Goal: Navigation & Orientation: Find specific page/section

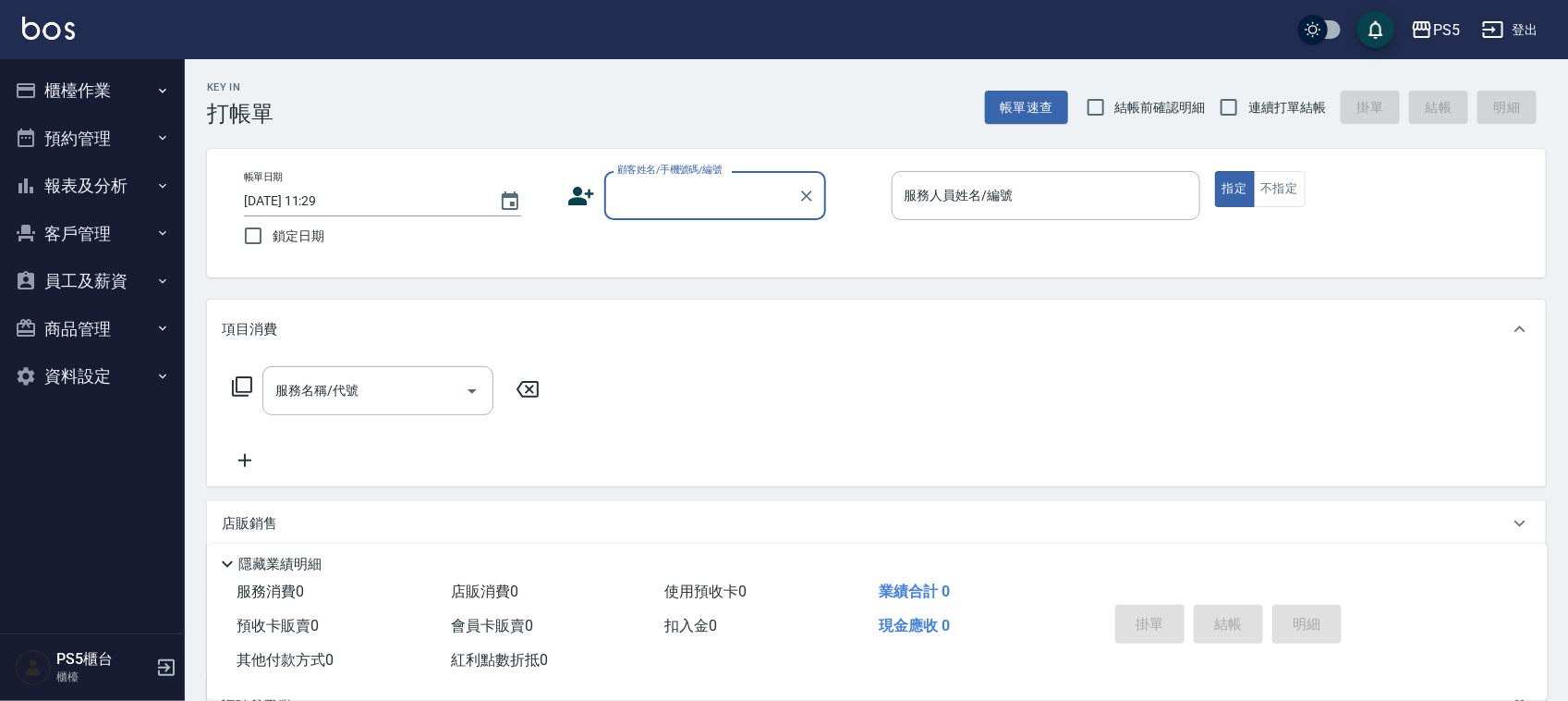
click at [109, 98] on button "櫃檯作業" at bounding box center [92, 91] width 170 height 48
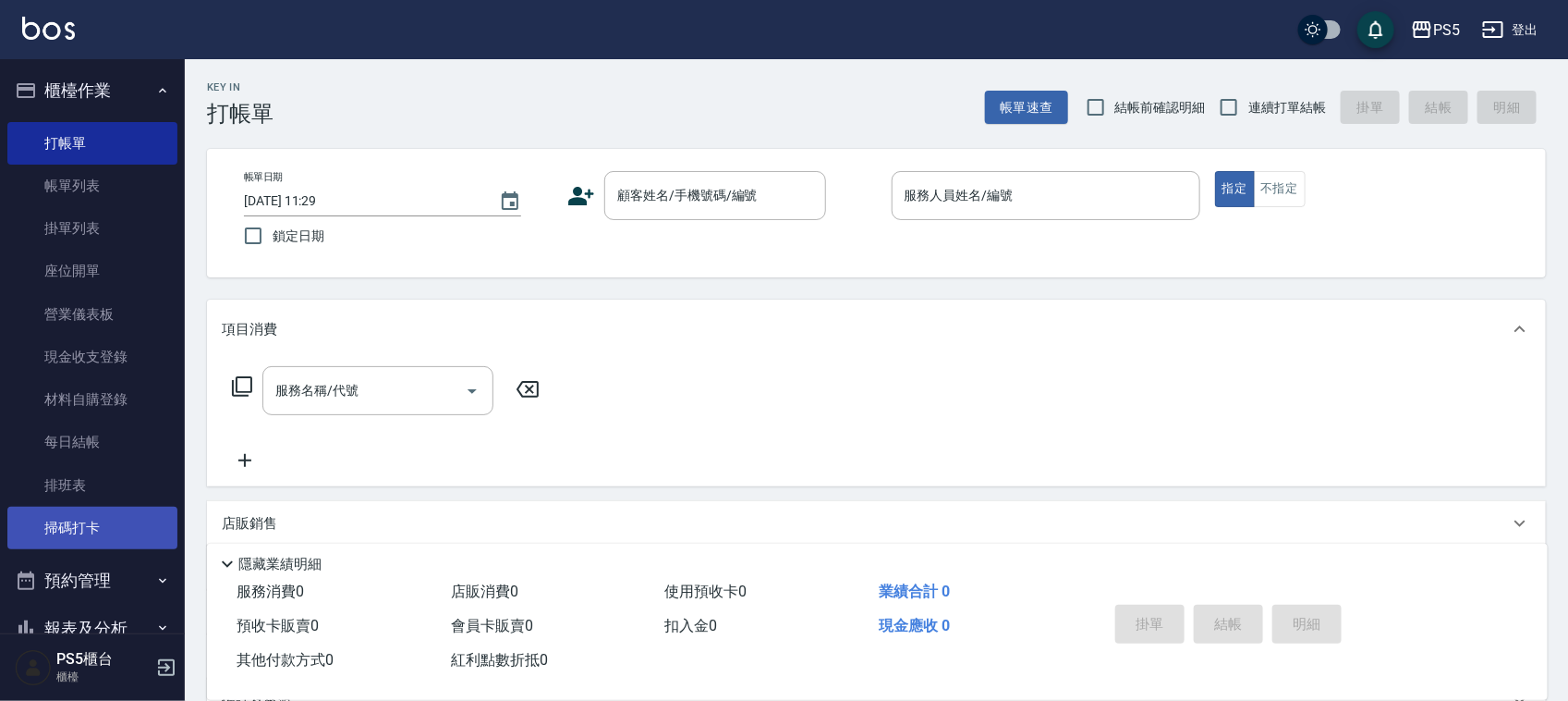
click at [103, 523] on link "掃碼打卡" at bounding box center [92, 528] width 170 height 43
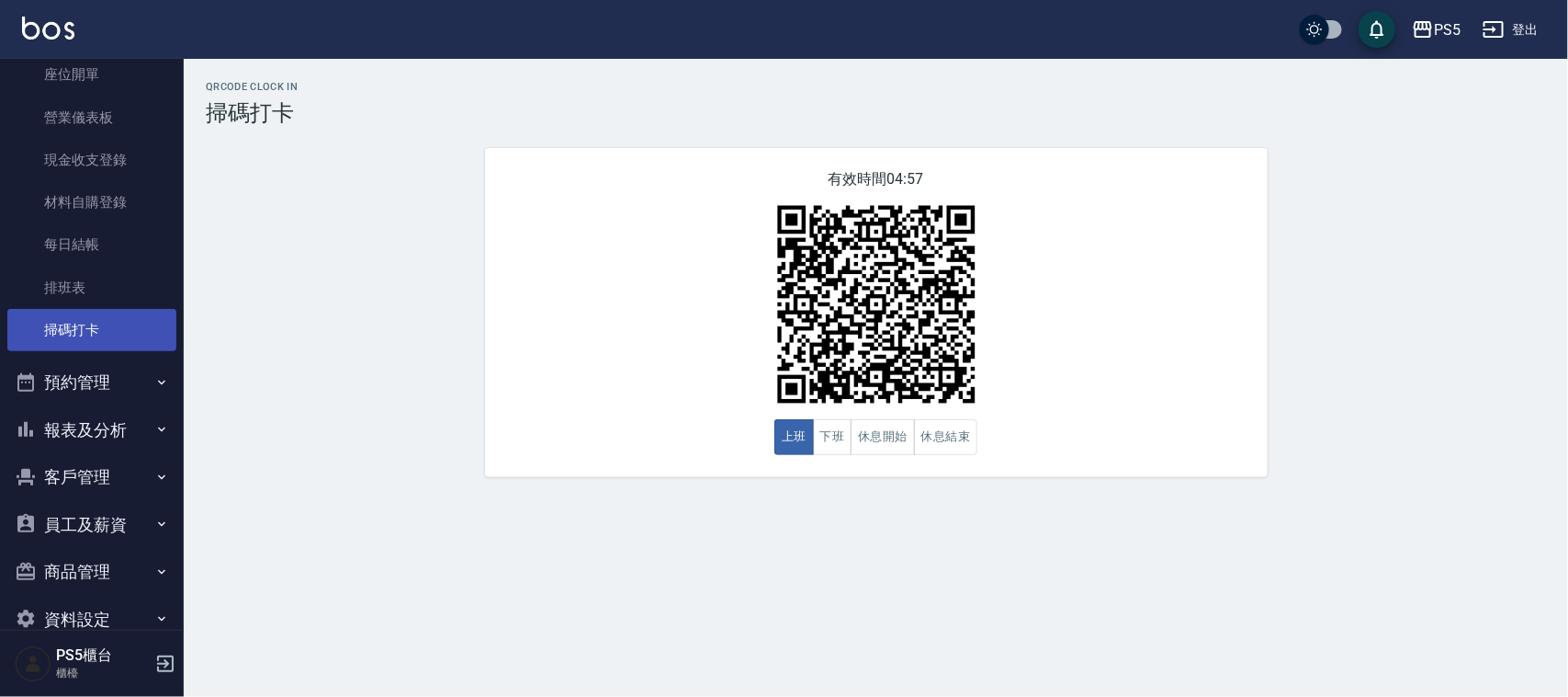
scroll to position [230, 0]
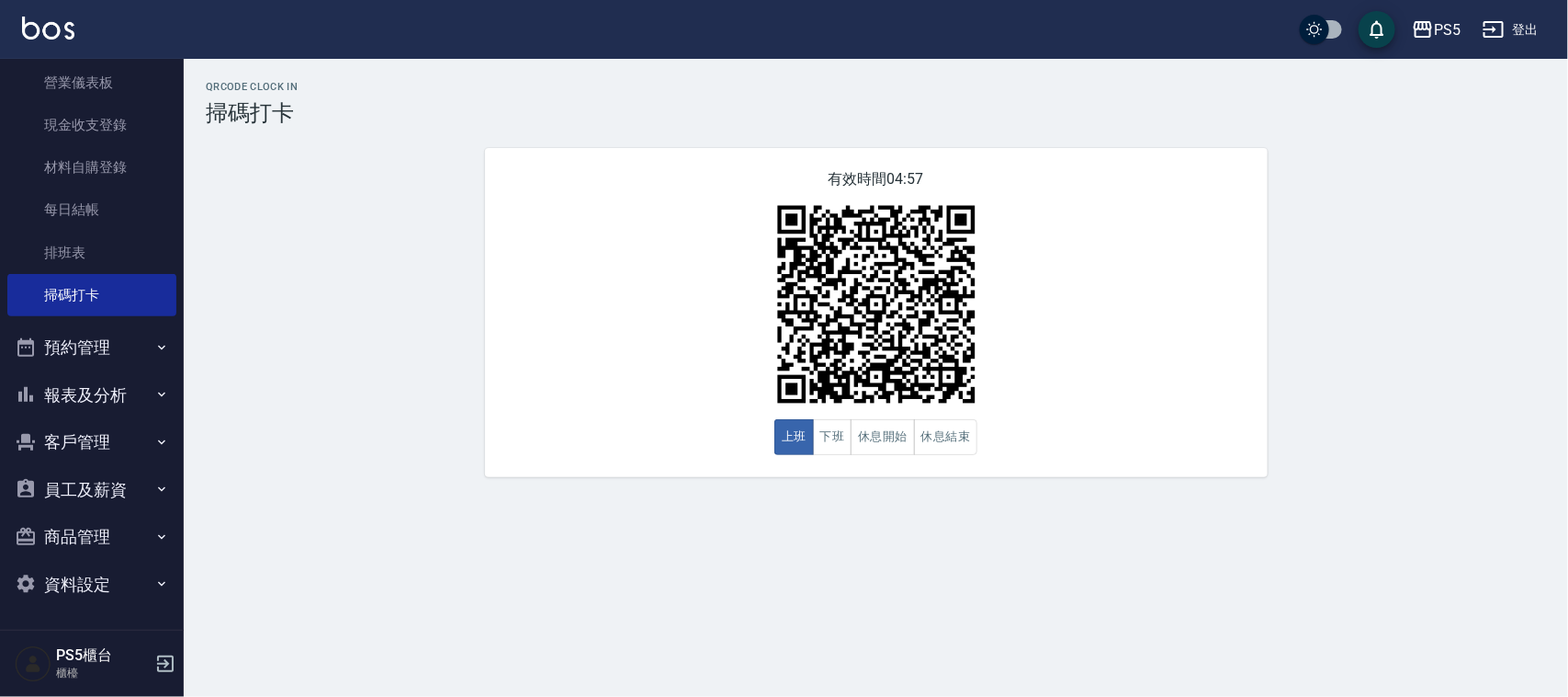
click at [95, 487] on button "員工及薪資" at bounding box center [92, 490] width 169 height 48
click at [88, 554] on link "員工列表" at bounding box center [92, 542] width 169 height 42
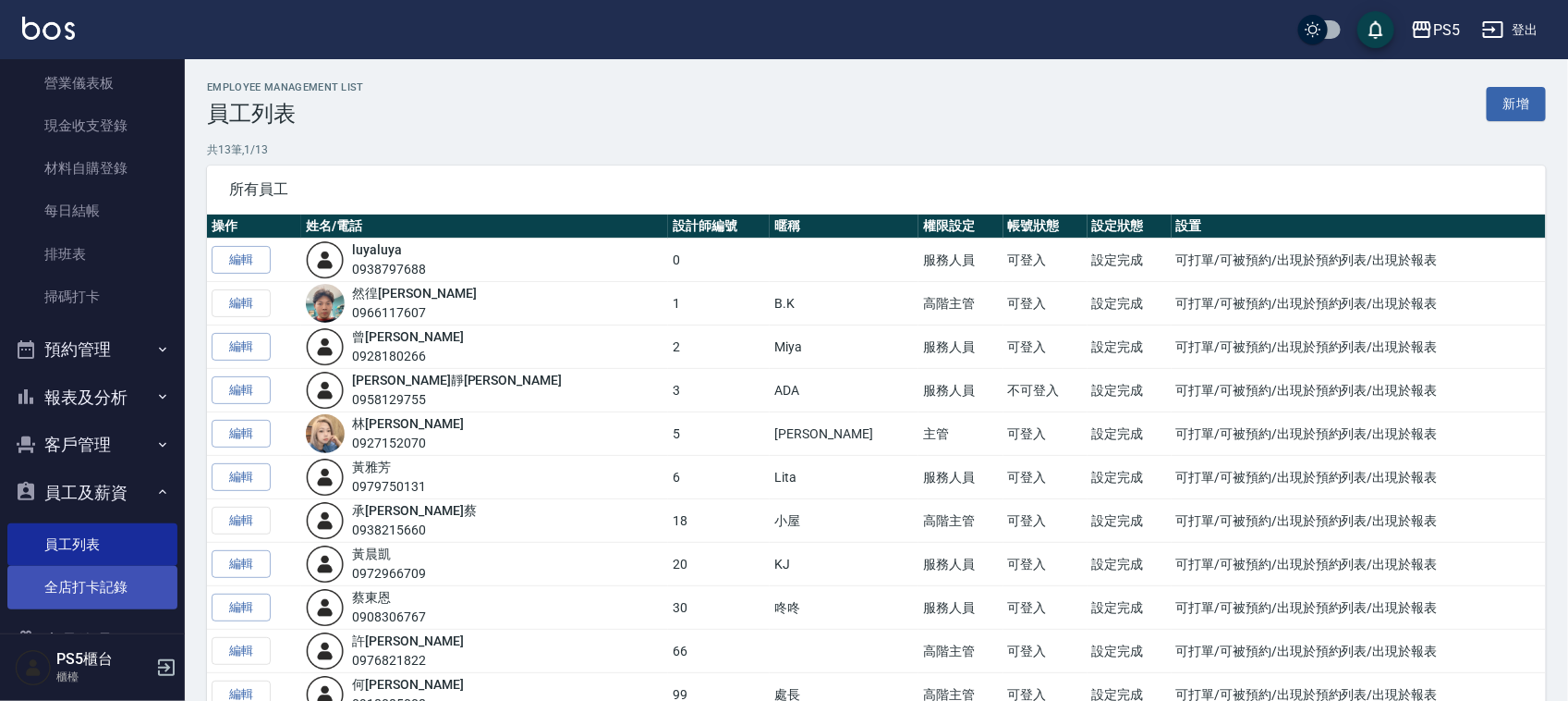
click at [85, 595] on link "全店打卡記錄" at bounding box center [92, 587] width 170 height 43
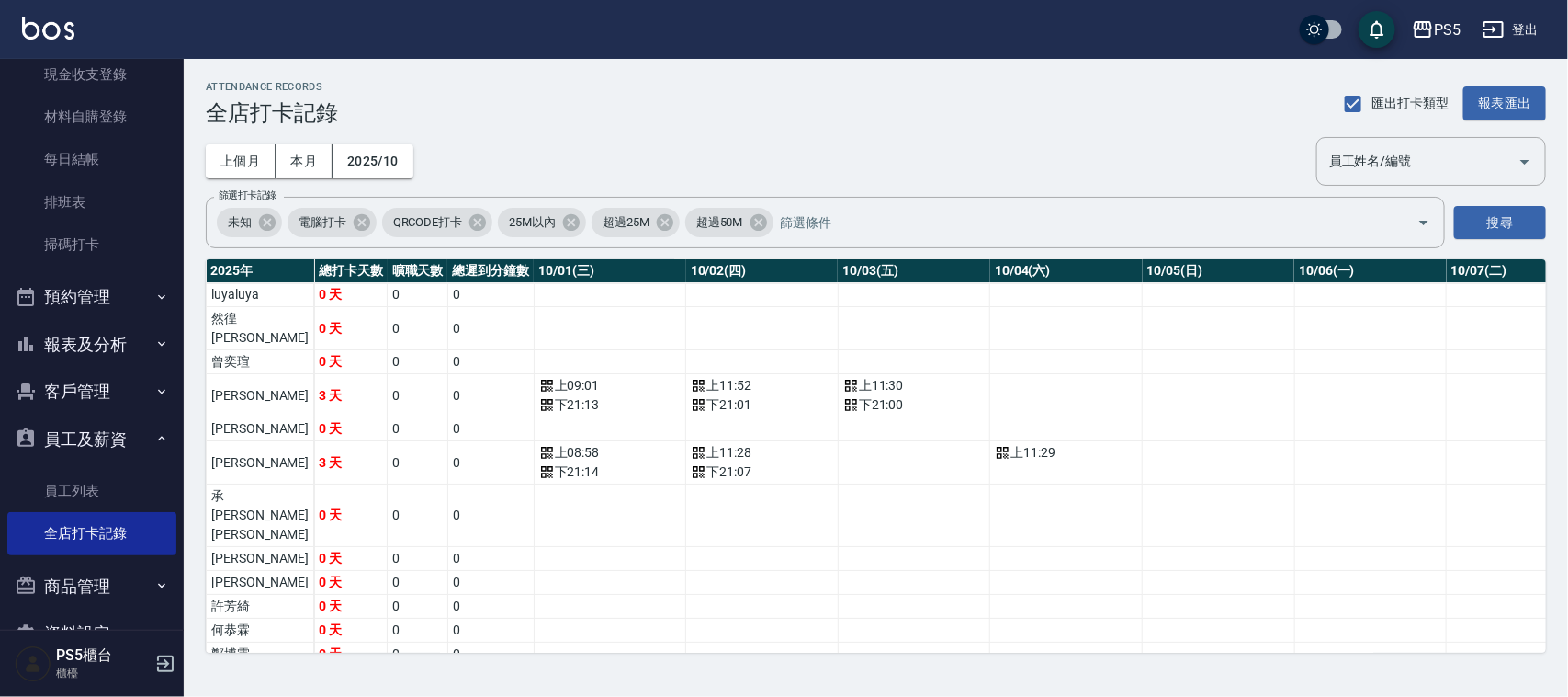
scroll to position [329, 0]
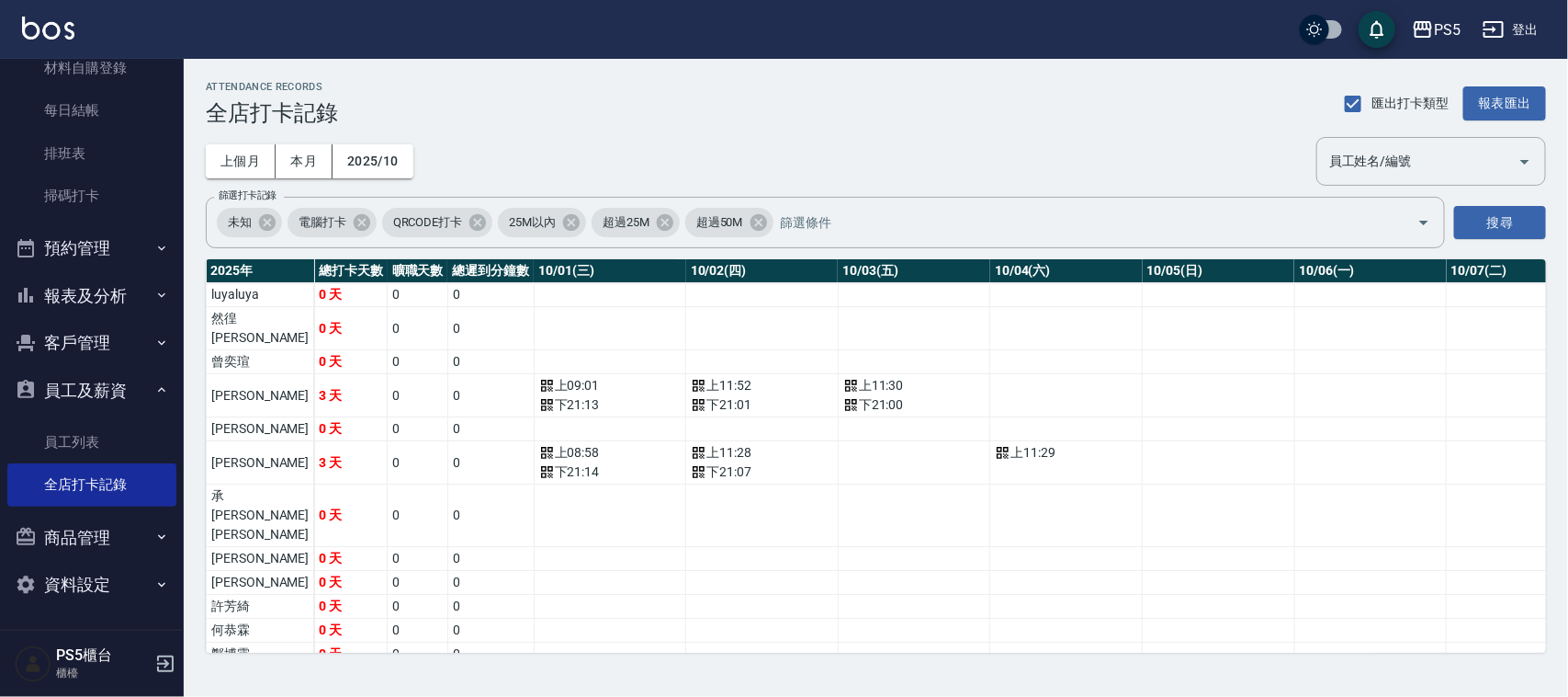
click at [62, 375] on button "員工及薪資" at bounding box center [92, 391] width 169 height 48
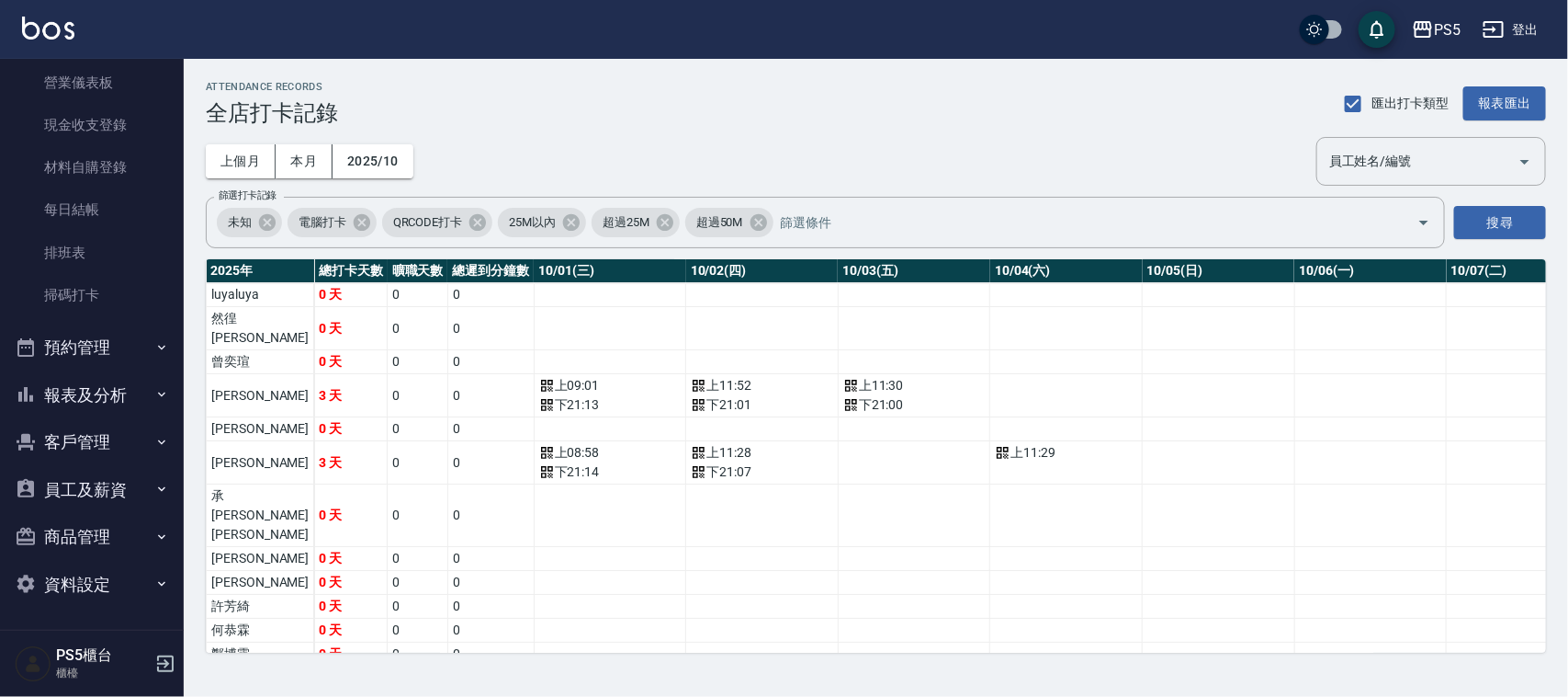
scroll to position [230, 0]
click at [75, 396] on button "報表及分析" at bounding box center [92, 395] width 169 height 48
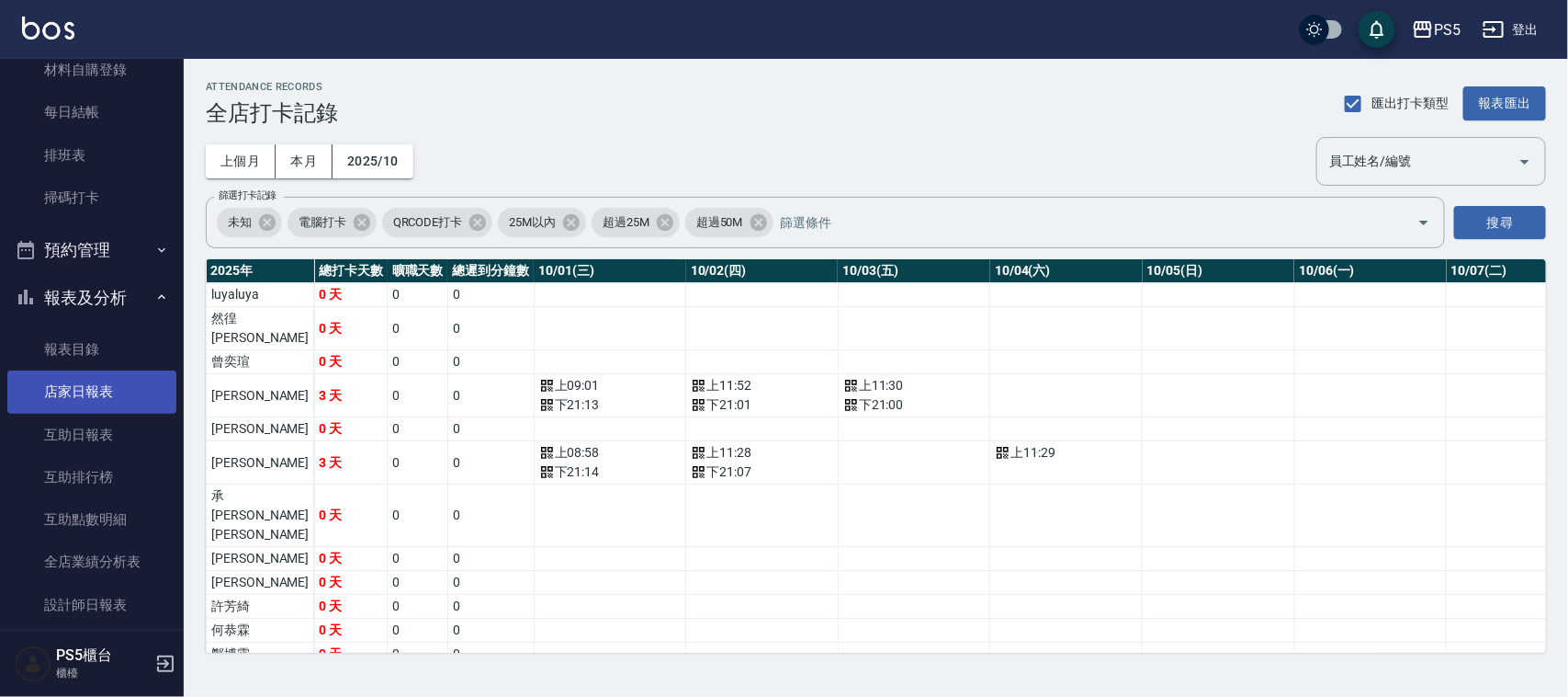
scroll to position [460, 0]
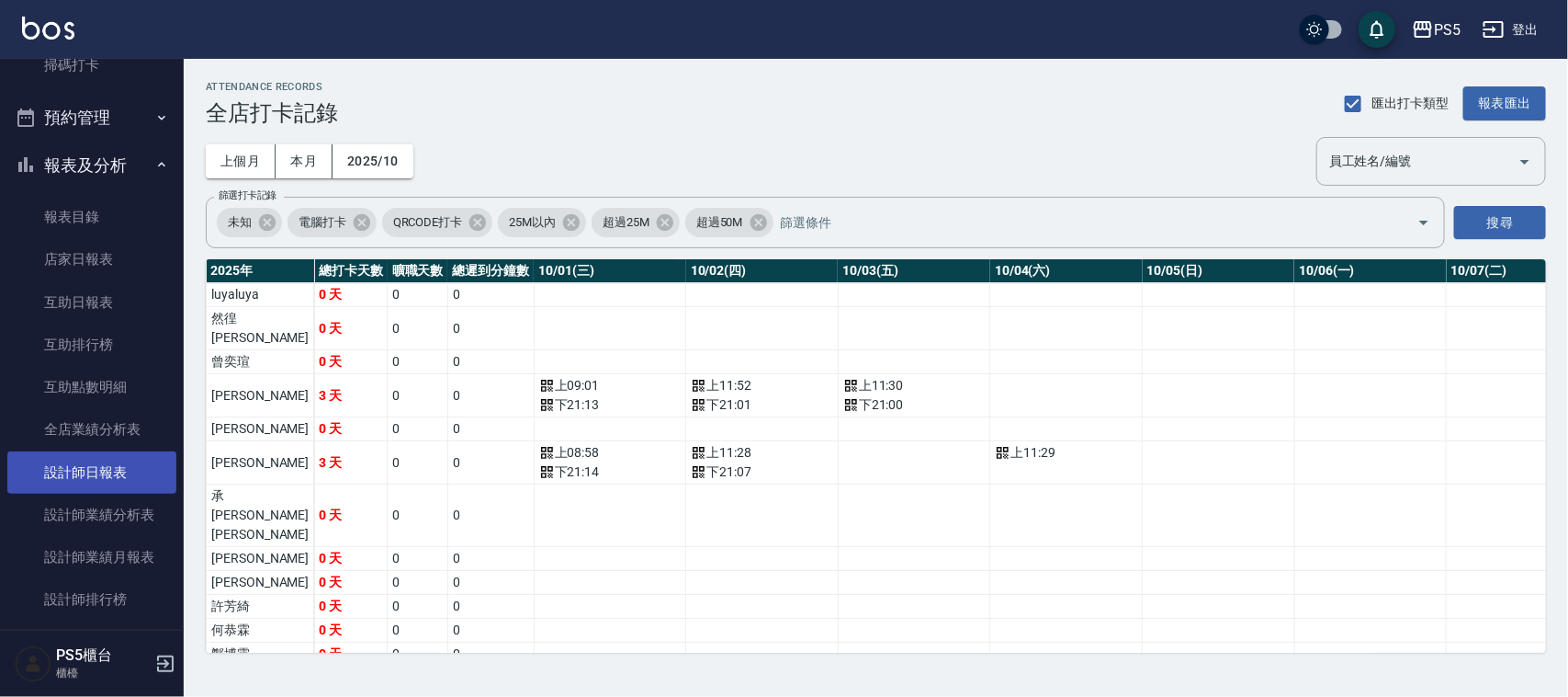
click at [97, 480] on link "設計師日報表" at bounding box center [92, 473] width 169 height 42
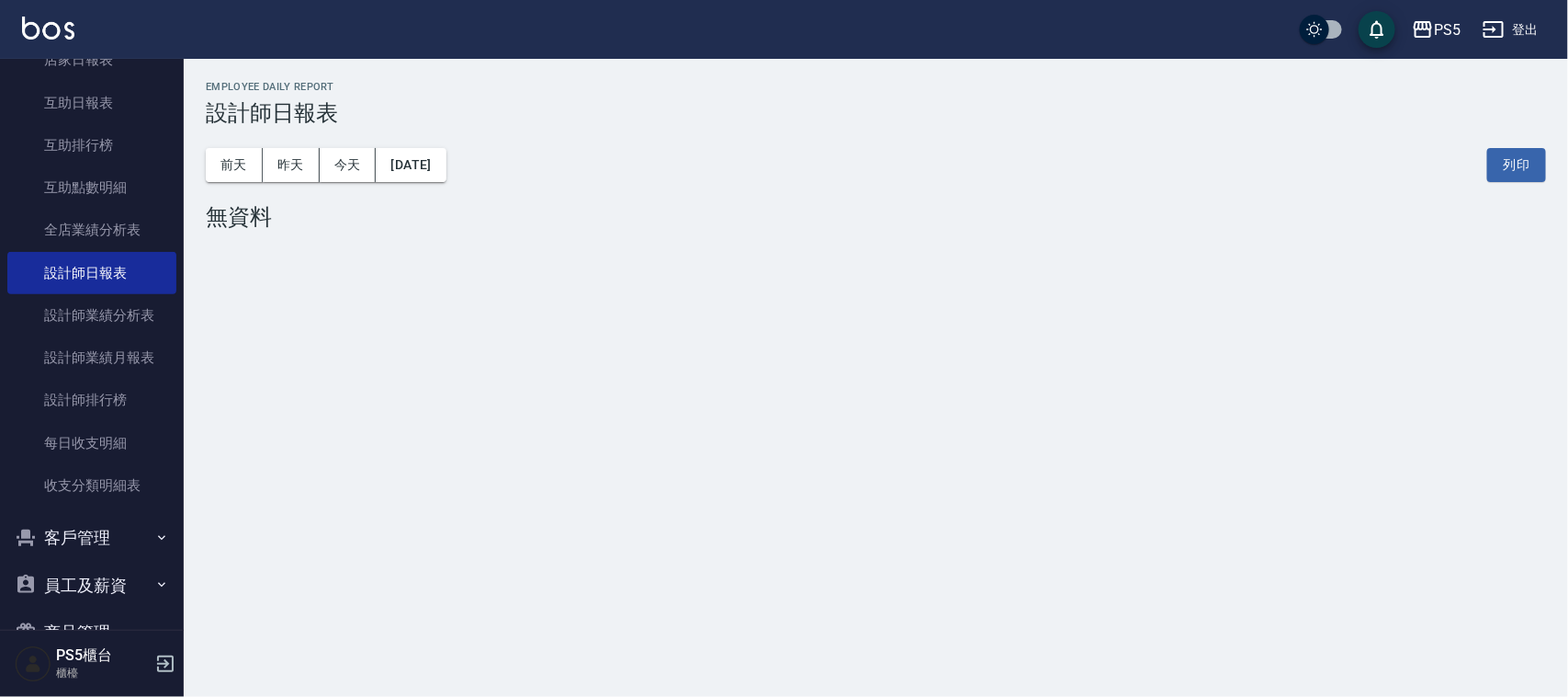
scroll to position [690, 0]
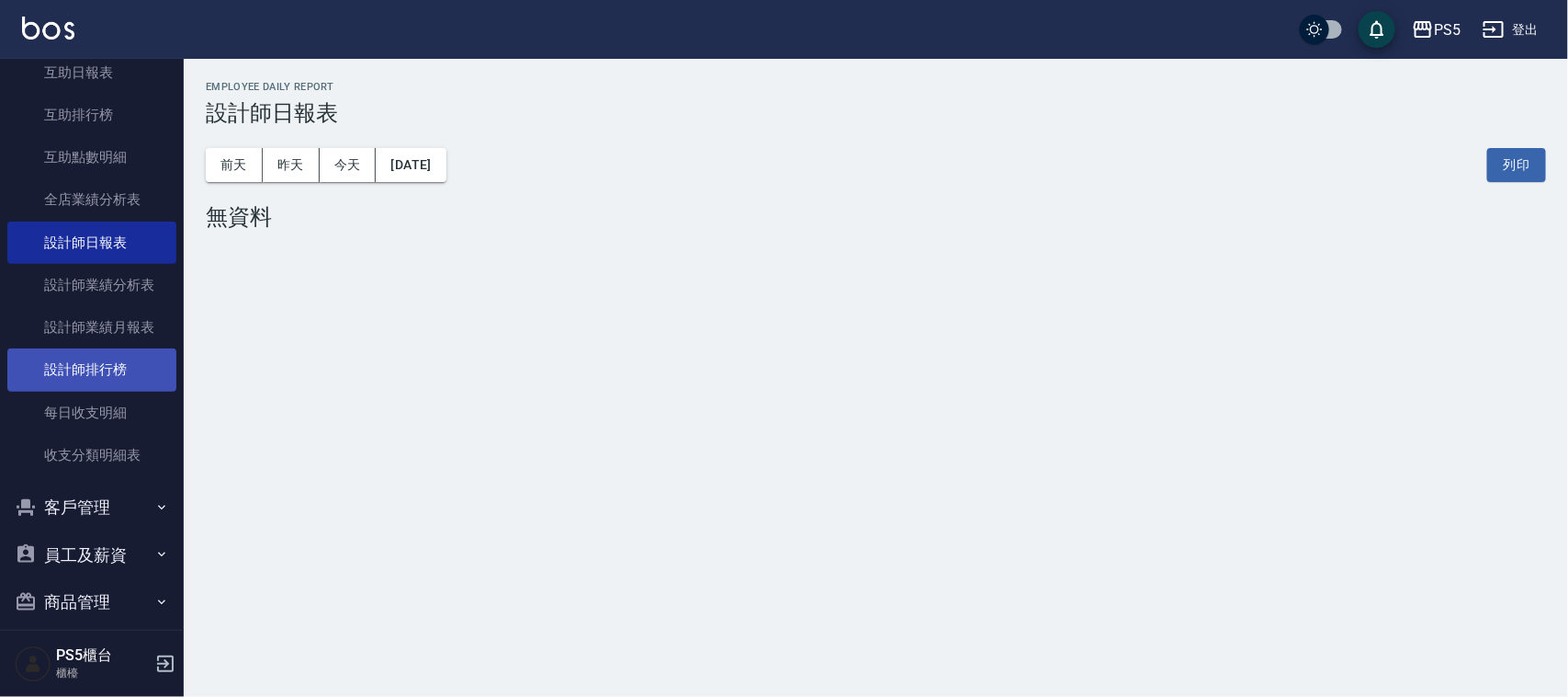
click at [87, 363] on link "設計師排行榜" at bounding box center [92, 370] width 169 height 42
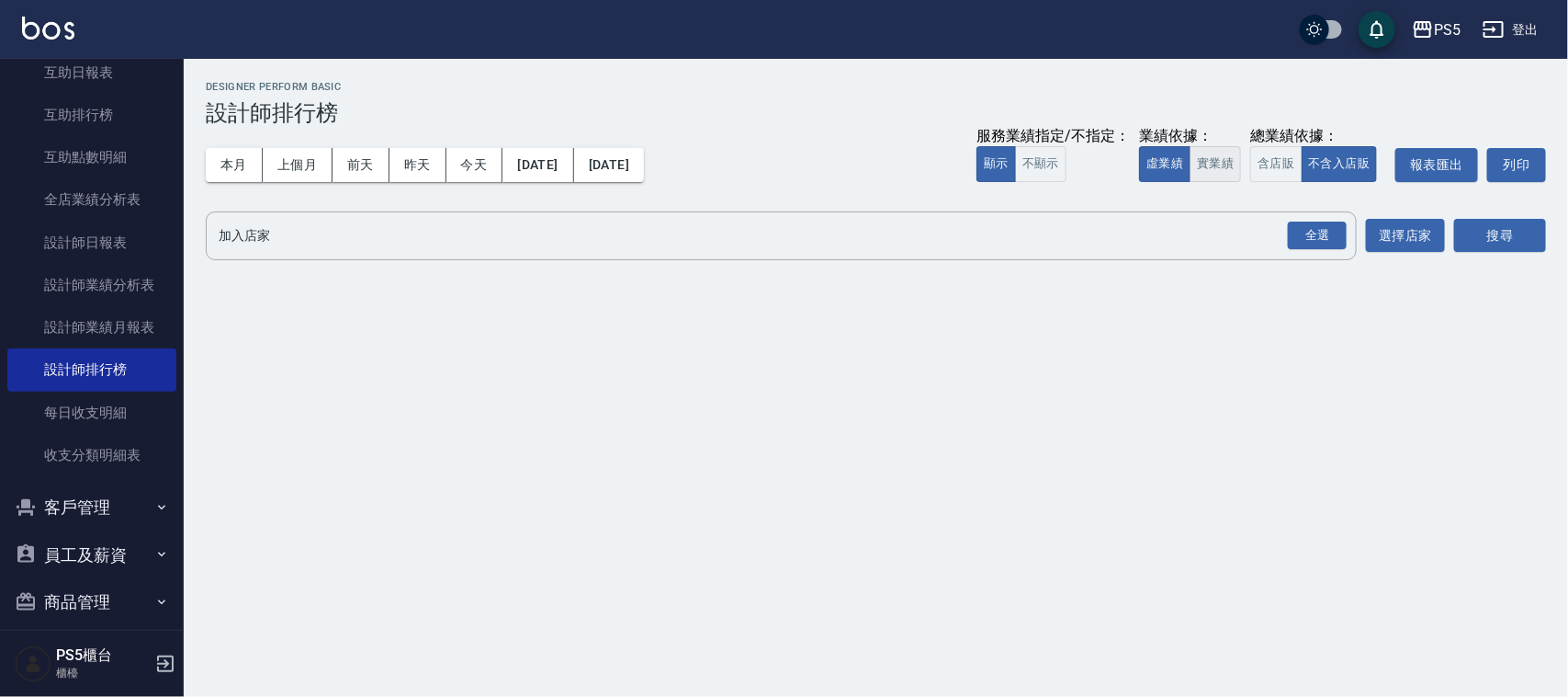
click at [1209, 170] on button "實業績" at bounding box center [1215, 164] width 51 height 36
click at [1292, 235] on div "全選" at bounding box center [1317, 235] width 59 height 29
click at [1493, 233] on button "搜尋" at bounding box center [1500, 236] width 92 height 34
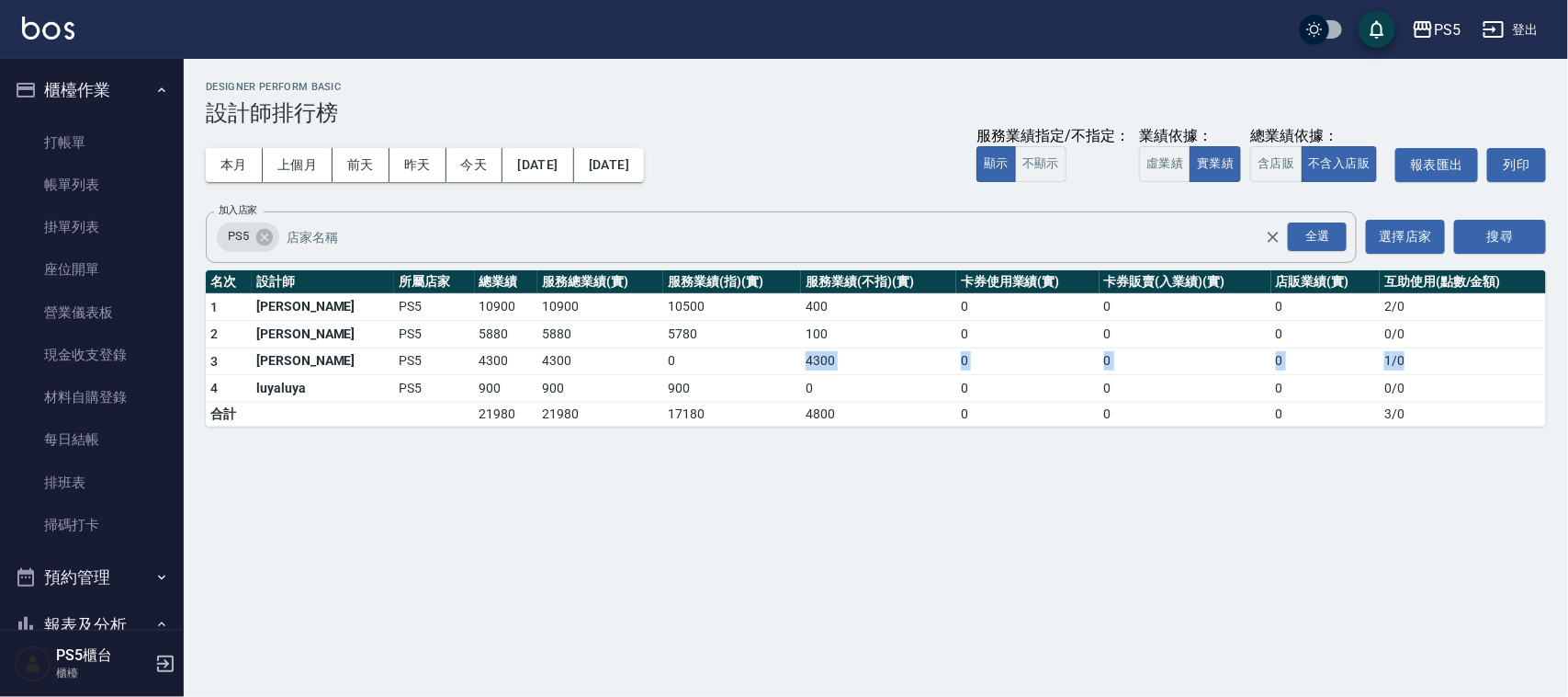
drag, startPoint x: 1403, startPoint y: 360, endPoint x: 683, endPoint y: 370, distance: 720.1
click at [683, 370] on tr "3 [PERSON_NAME]PS5 4300 4300 0 4300 0 0 0 1 / 0" at bounding box center [876, 361] width 1340 height 28
click at [24, 410] on link "材料自購登錄" at bounding box center [92, 397] width 169 height 42
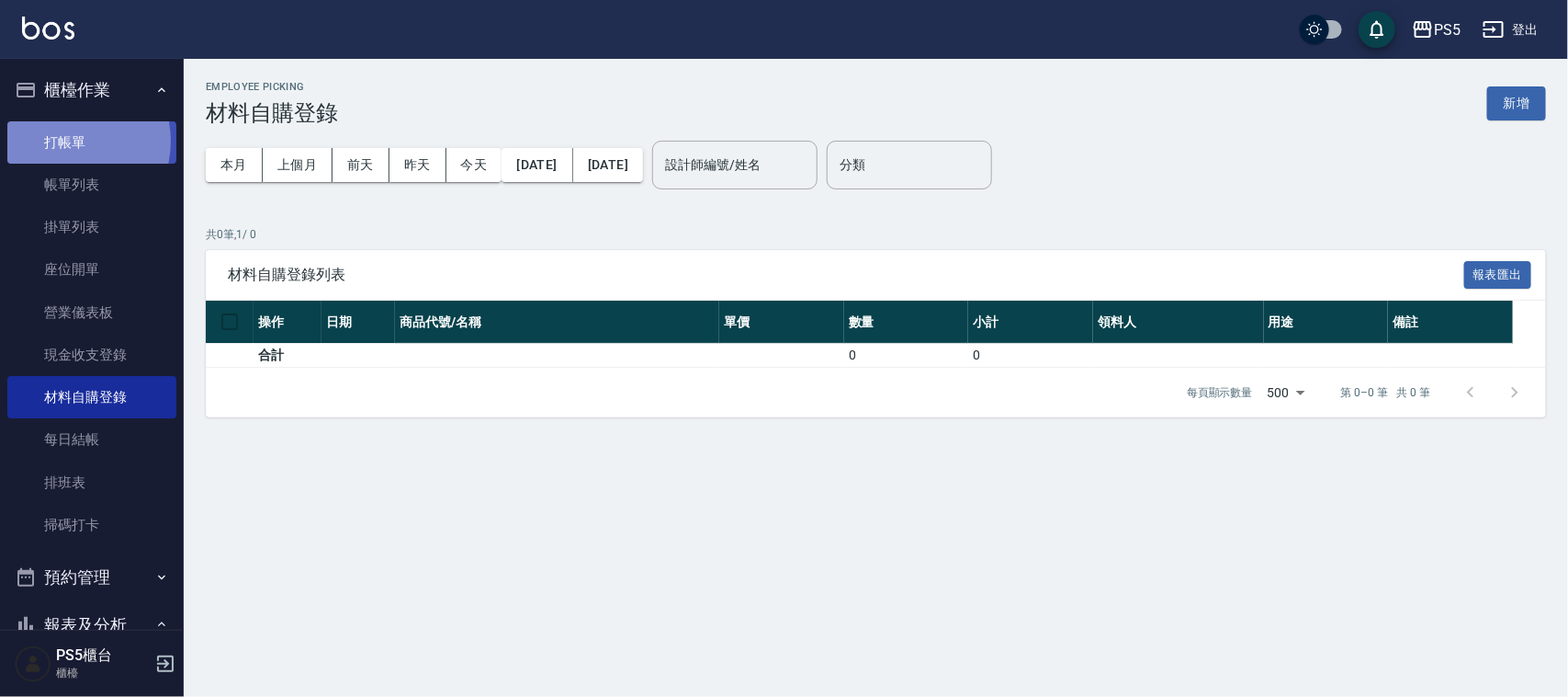
click at [65, 141] on link "打帳單" at bounding box center [92, 143] width 169 height 42
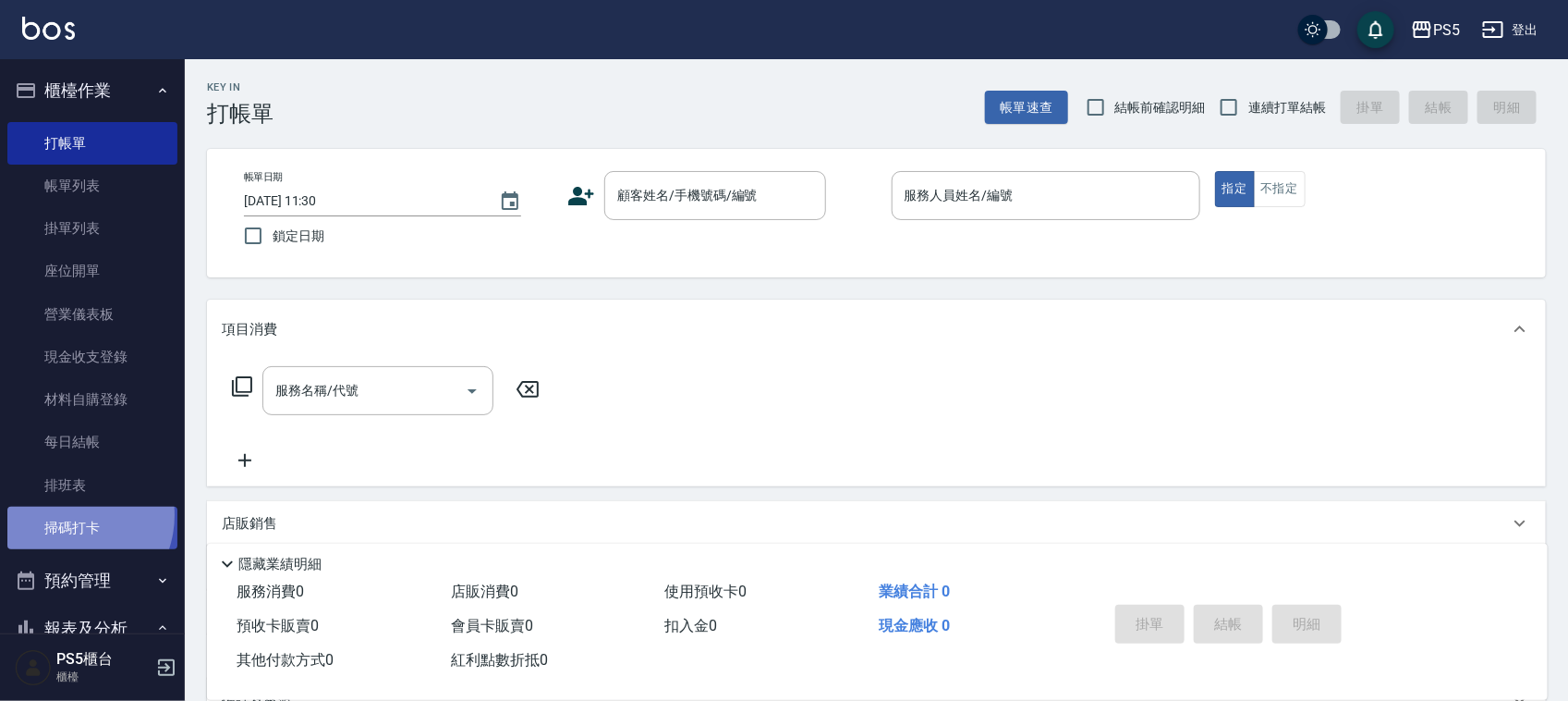
click at [65, 515] on link "掃碼打卡" at bounding box center [92, 528] width 170 height 43
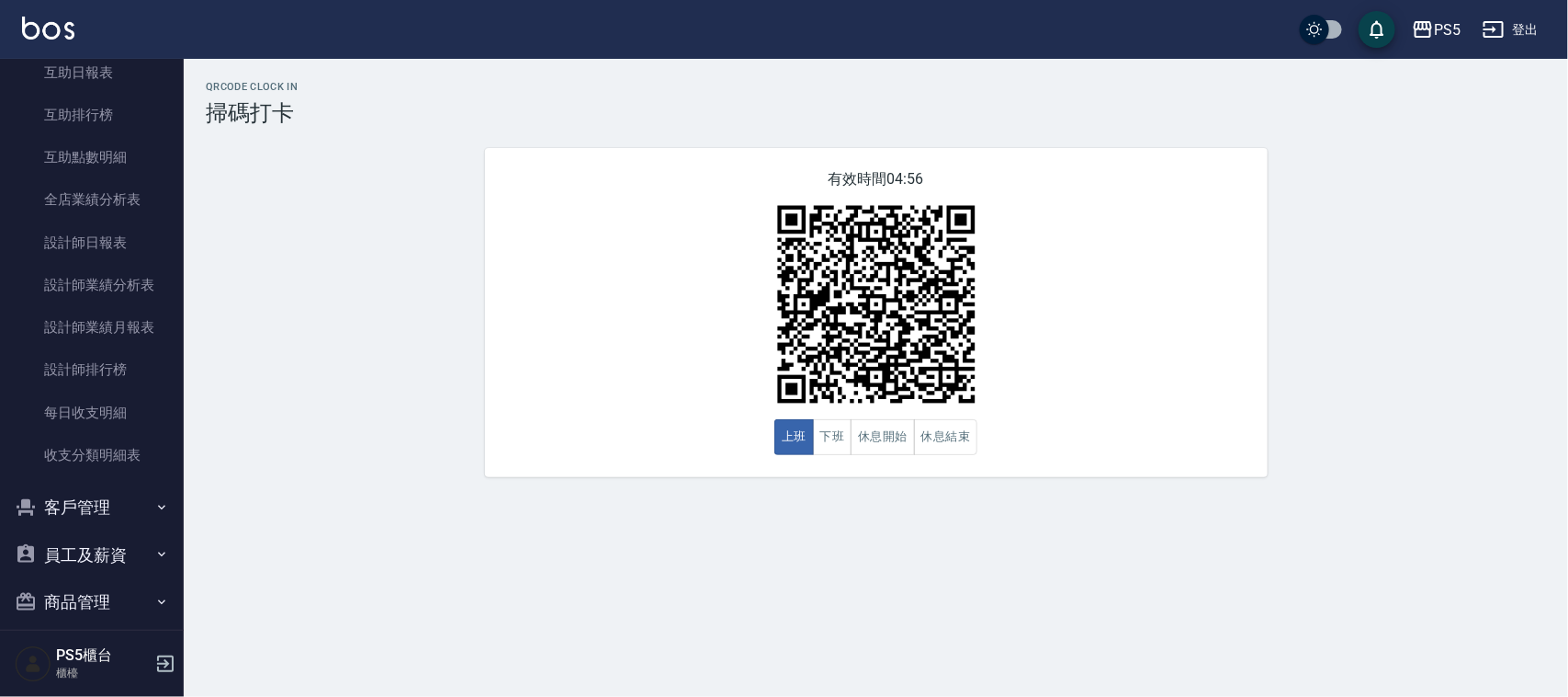
scroll to position [755, 0]
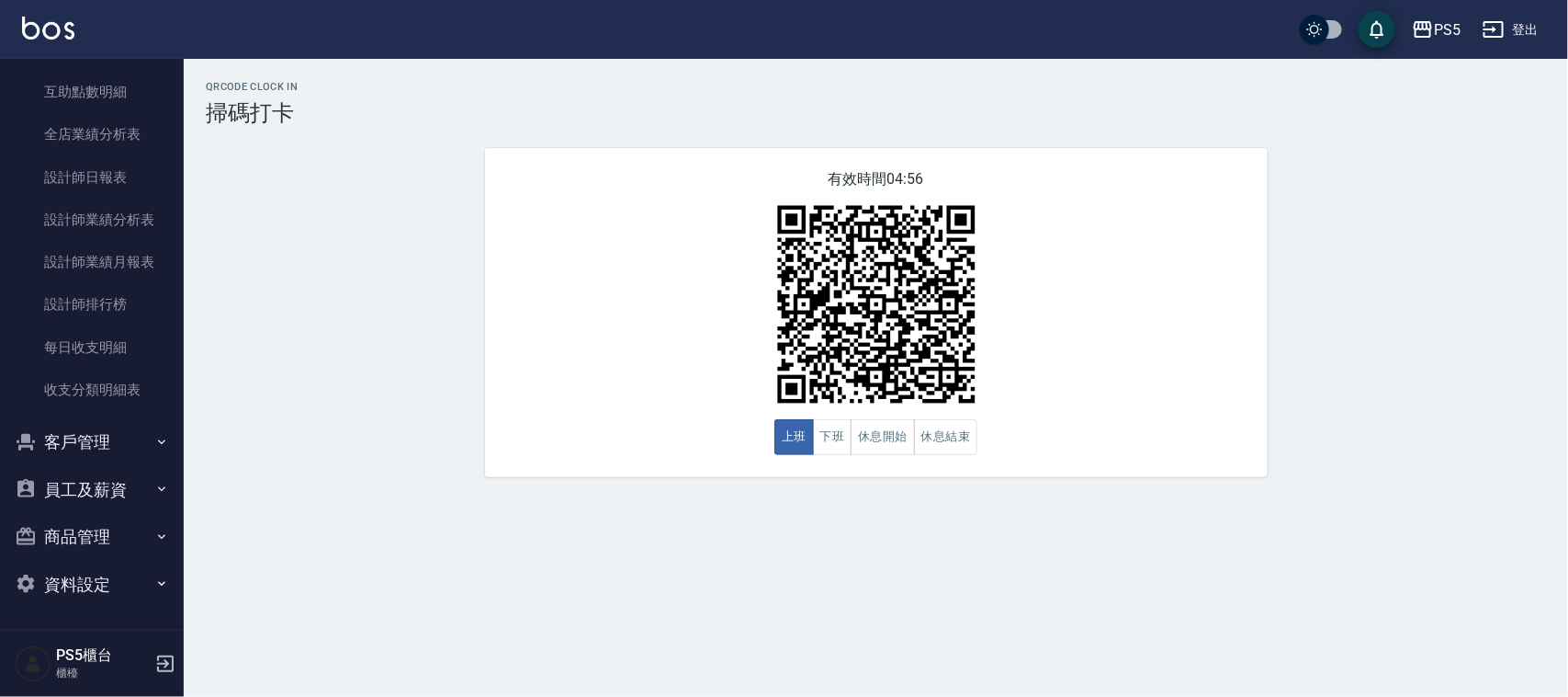
click at [104, 476] on button "員工及薪資" at bounding box center [92, 490] width 169 height 48
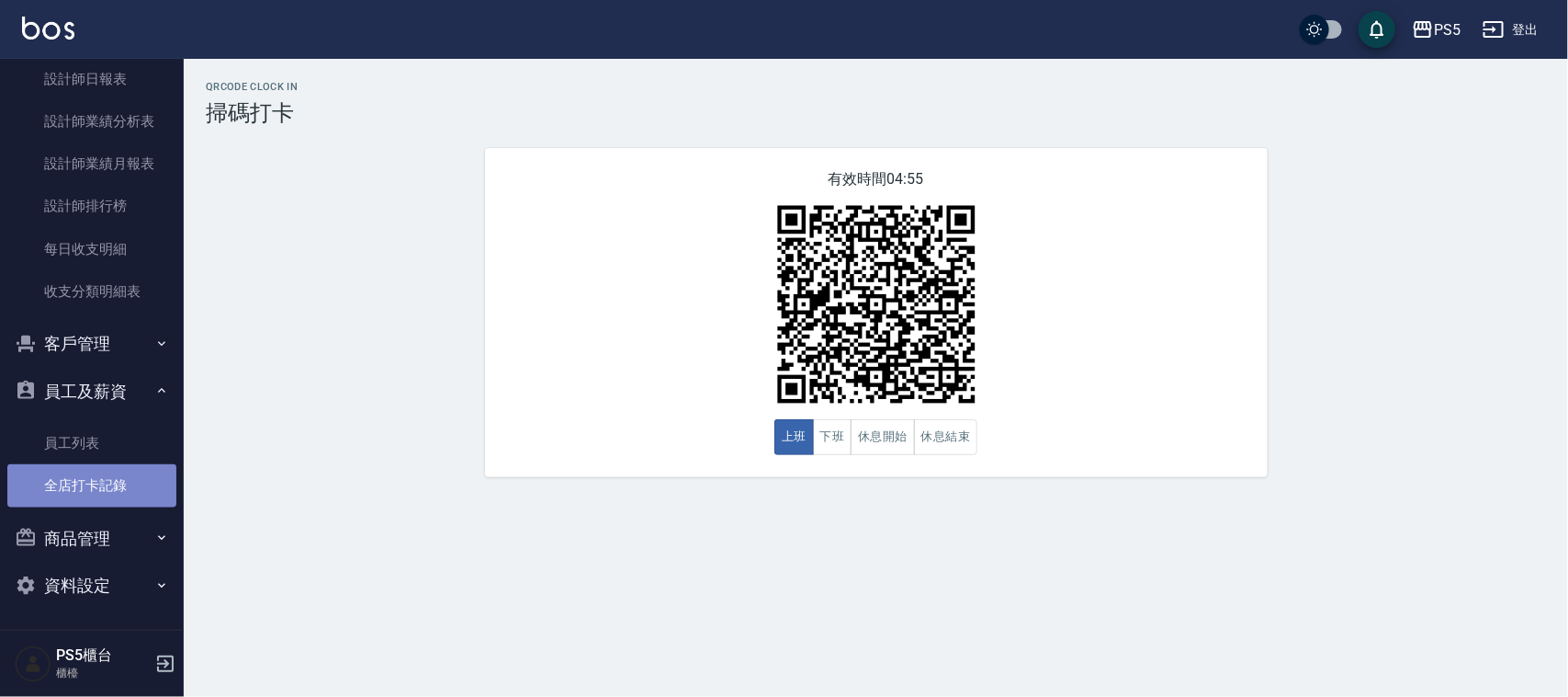
click at [104, 486] on link "全店打卡記錄" at bounding box center [92, 486] width 169 height 42
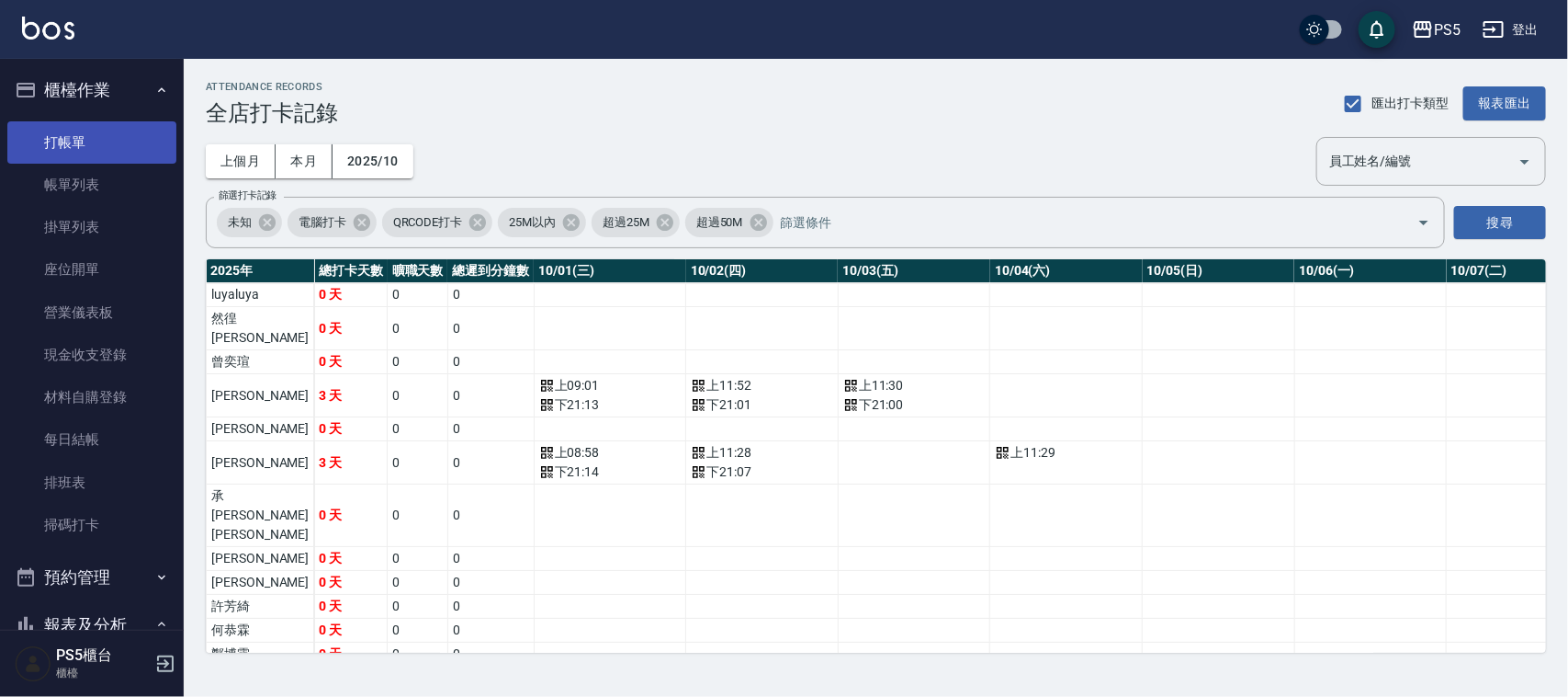
click at [61, 143] on link "打帳單" at bounding box center [92, 143] width 169 height 42
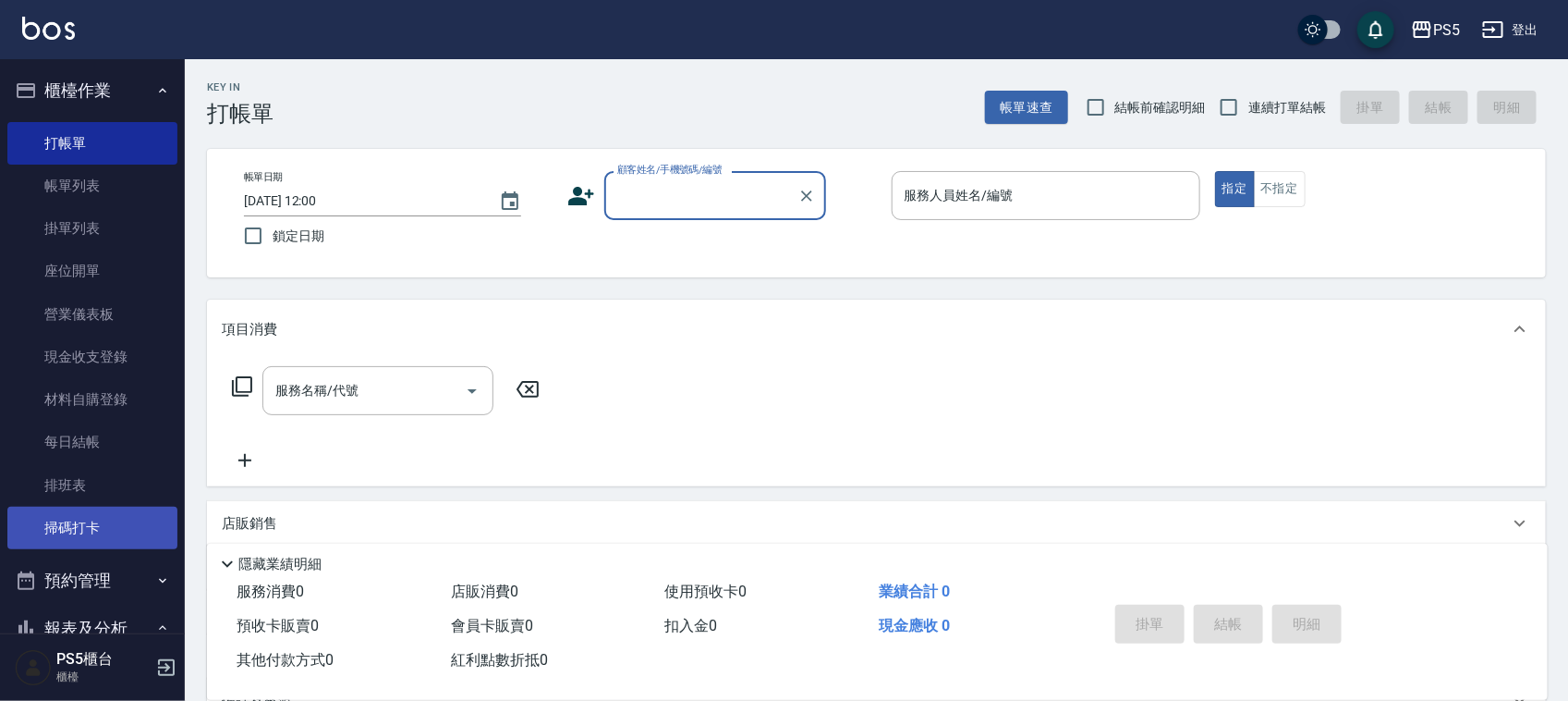
click at [72, 529] on link "掃碼打卡" at bounding box center [92, 528] width 170 height 43
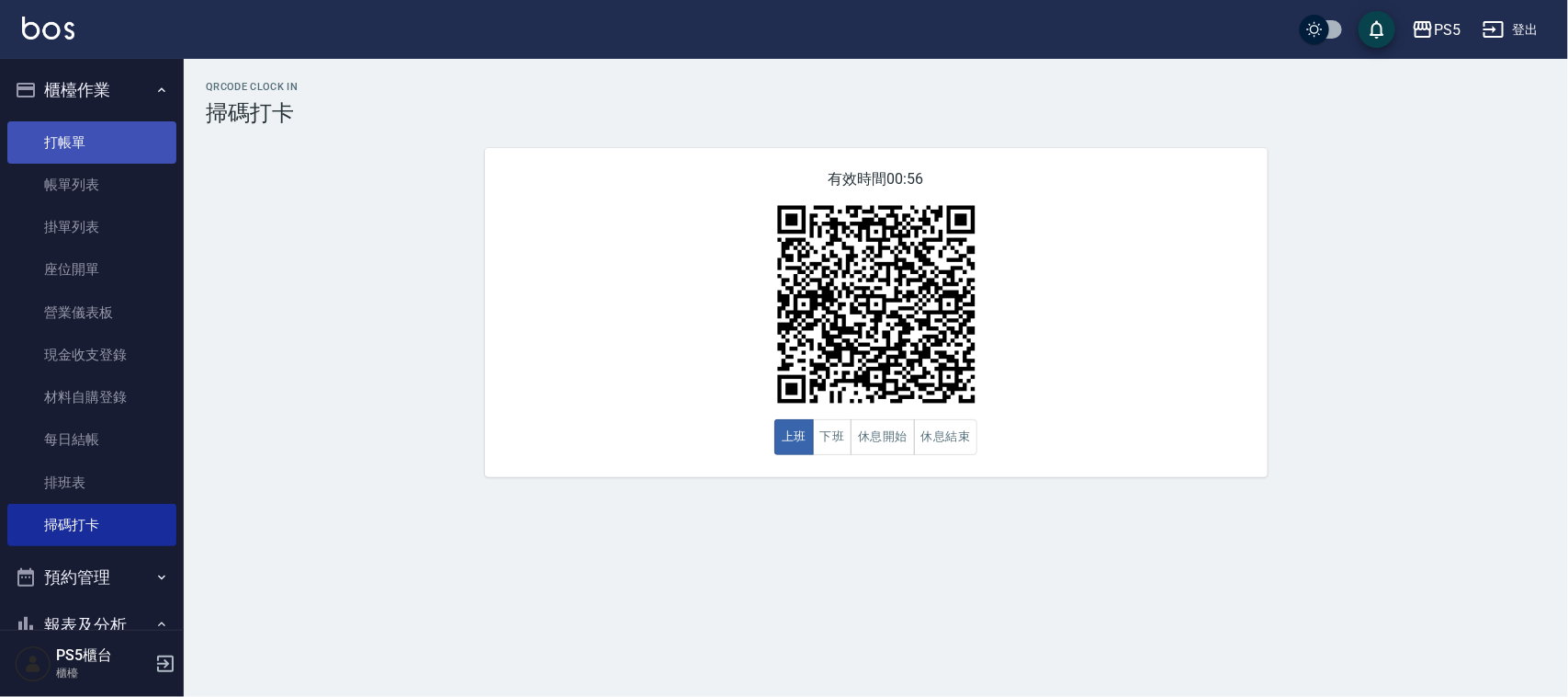
click at [62, 138] on link "打帳單" at bounding box center [92, 143] width 169 height 42
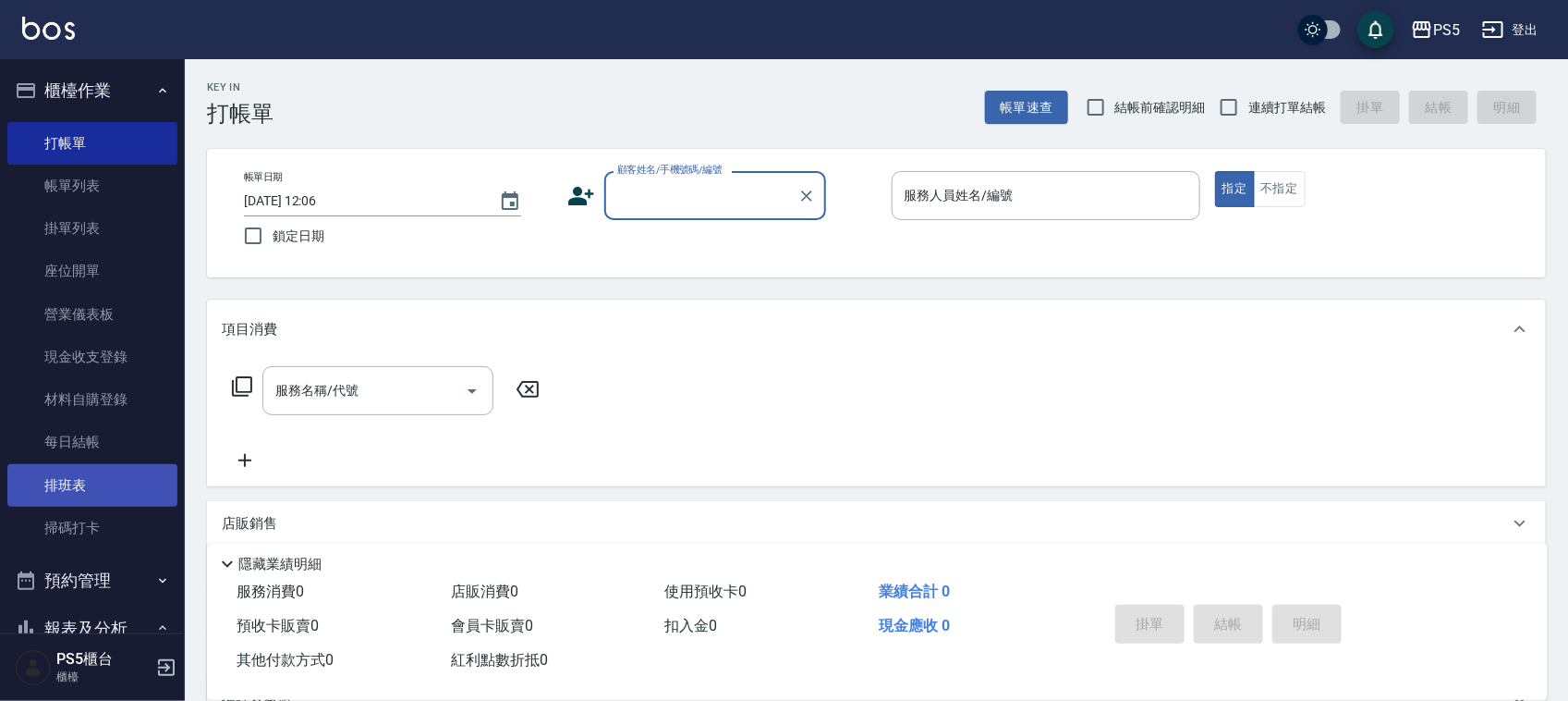
click at [99, 472] on link "排班表" at bounding box center [92, 486] width 170 height 43
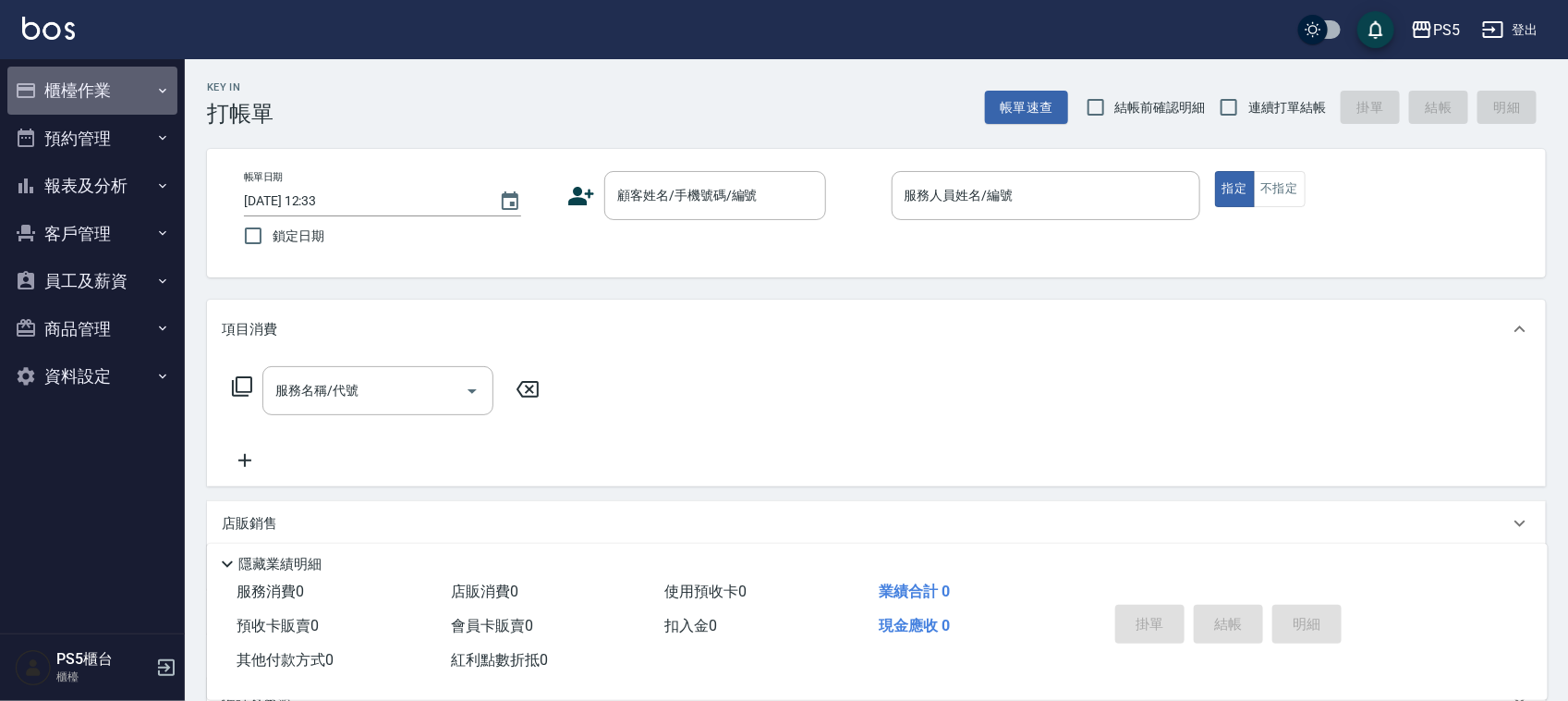
click at [86, 97] on button "櫃檯作業" at bounding box center [92, 91] width 170 height 48
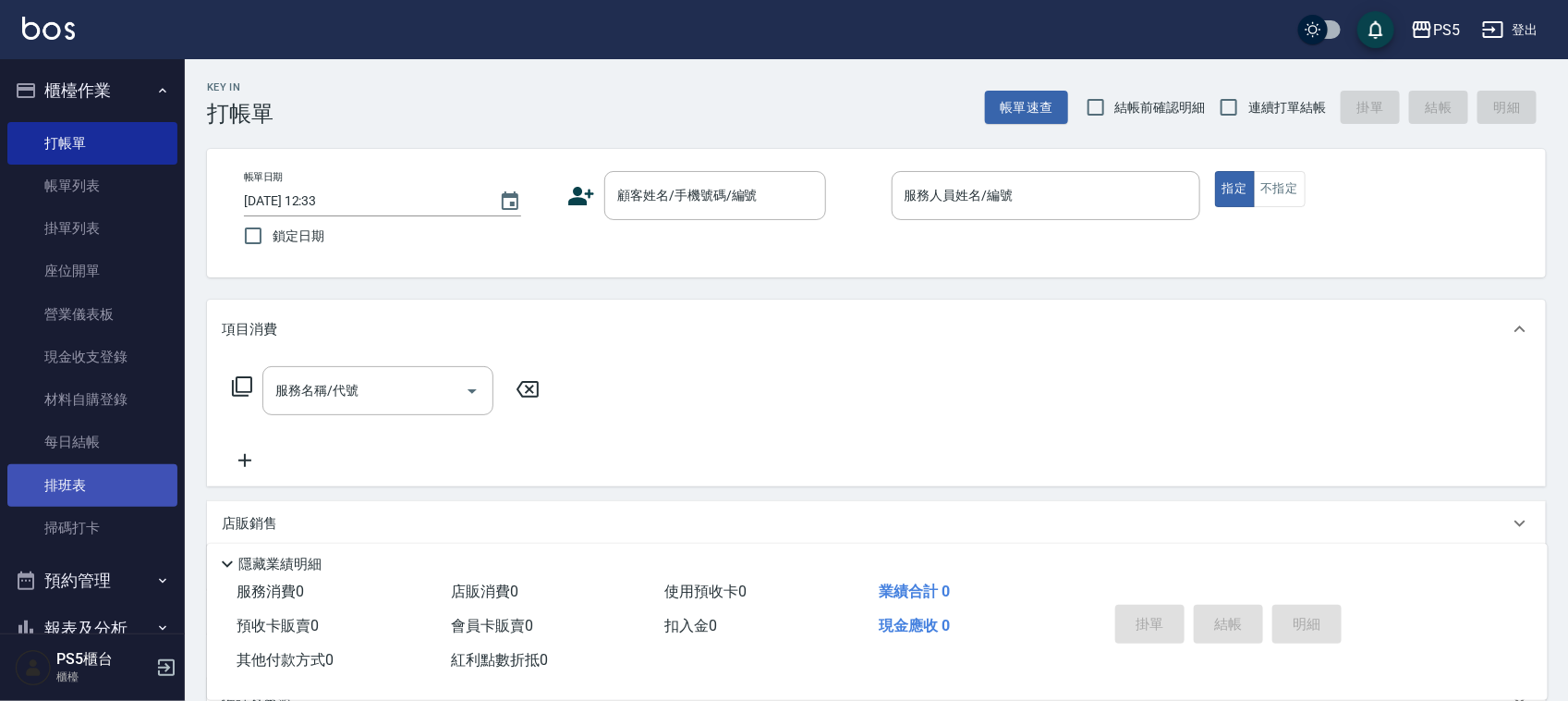
click at [80, 479] on link "排班表" at bounding box center [92, 486] width 170 height 43
